Goal: Information Seeking & Learning: Learn about a topic

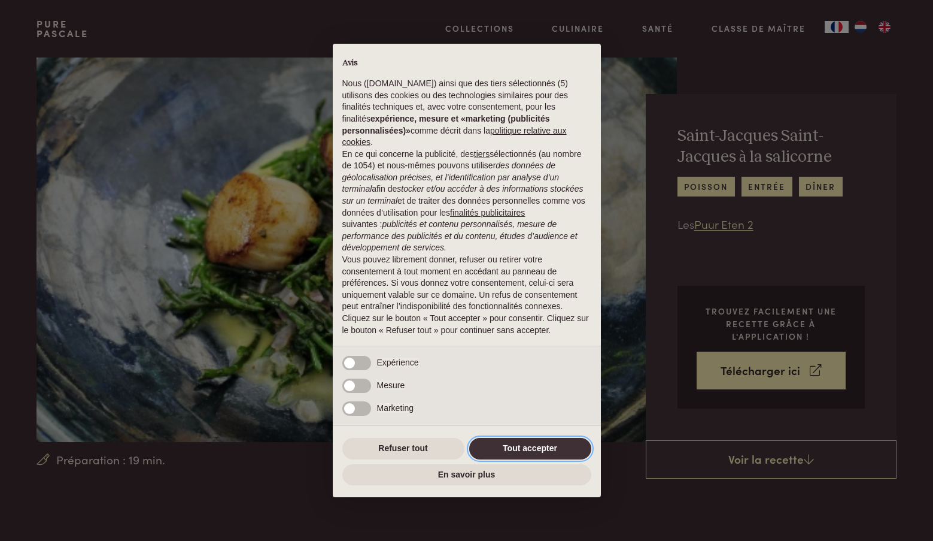
click at [530, 441] on button "Tout accepter" at bounding box center [530, 449] width 122 height 22
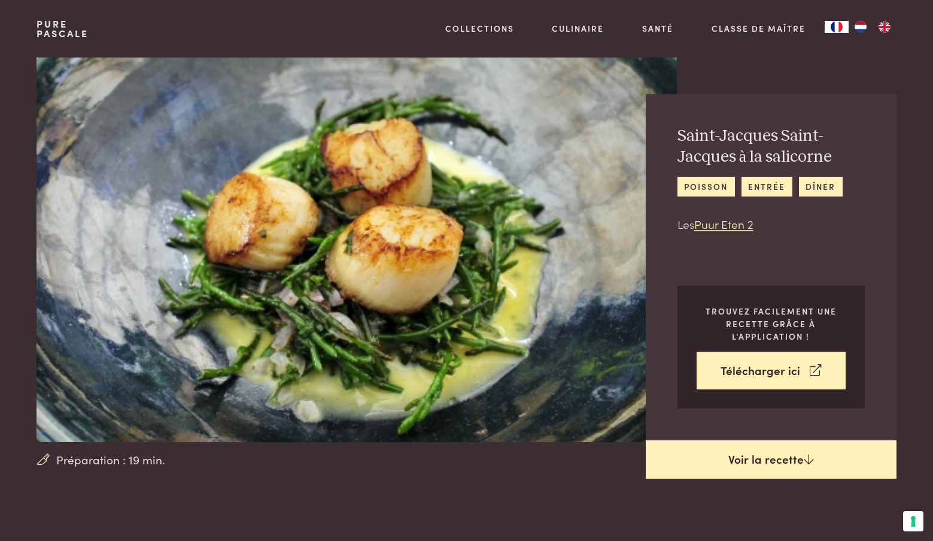
scroll to position [0, 1]
click at [770, 460] on link "Voir la recette" at bounding box center [771, 459] width 251 height 38
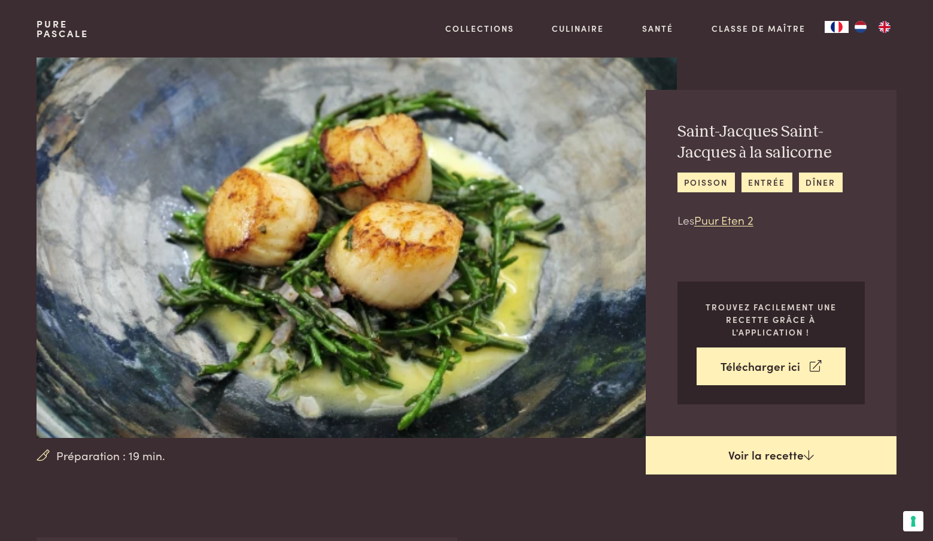
scroll to position [4, 0]
click at [759, 457] on link "Voir la recette" at bounding box center [771, 455] width 251 height 38
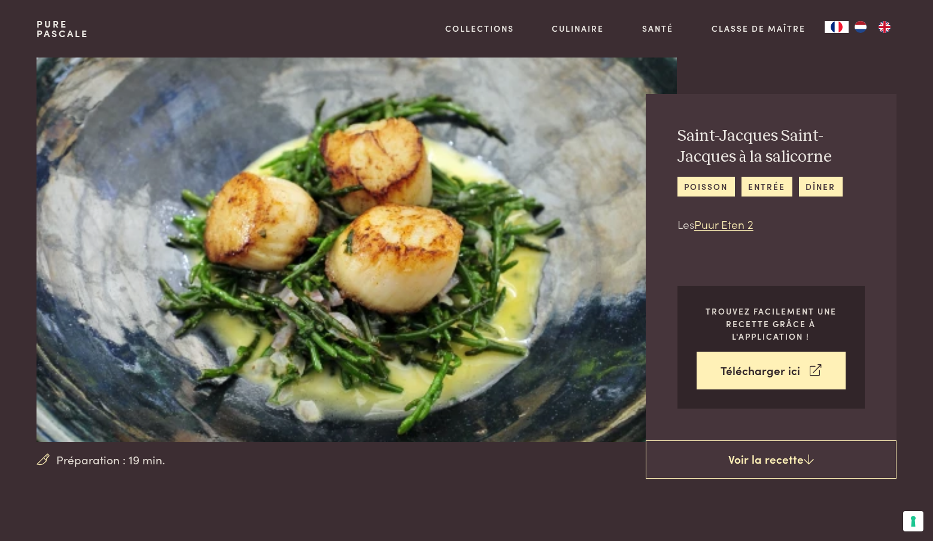
scroll to position [0, 0]
click at [772, 186] on link "entrée" at bounding box center [767, 187] width 51 height 20
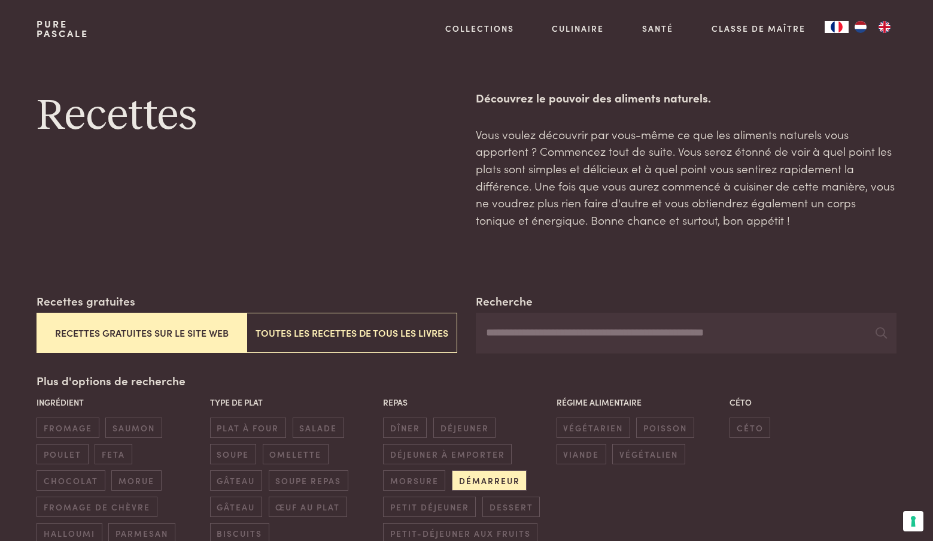
scroll to position [2, 1]
